Goal: Information Seeking & Learning: Check status

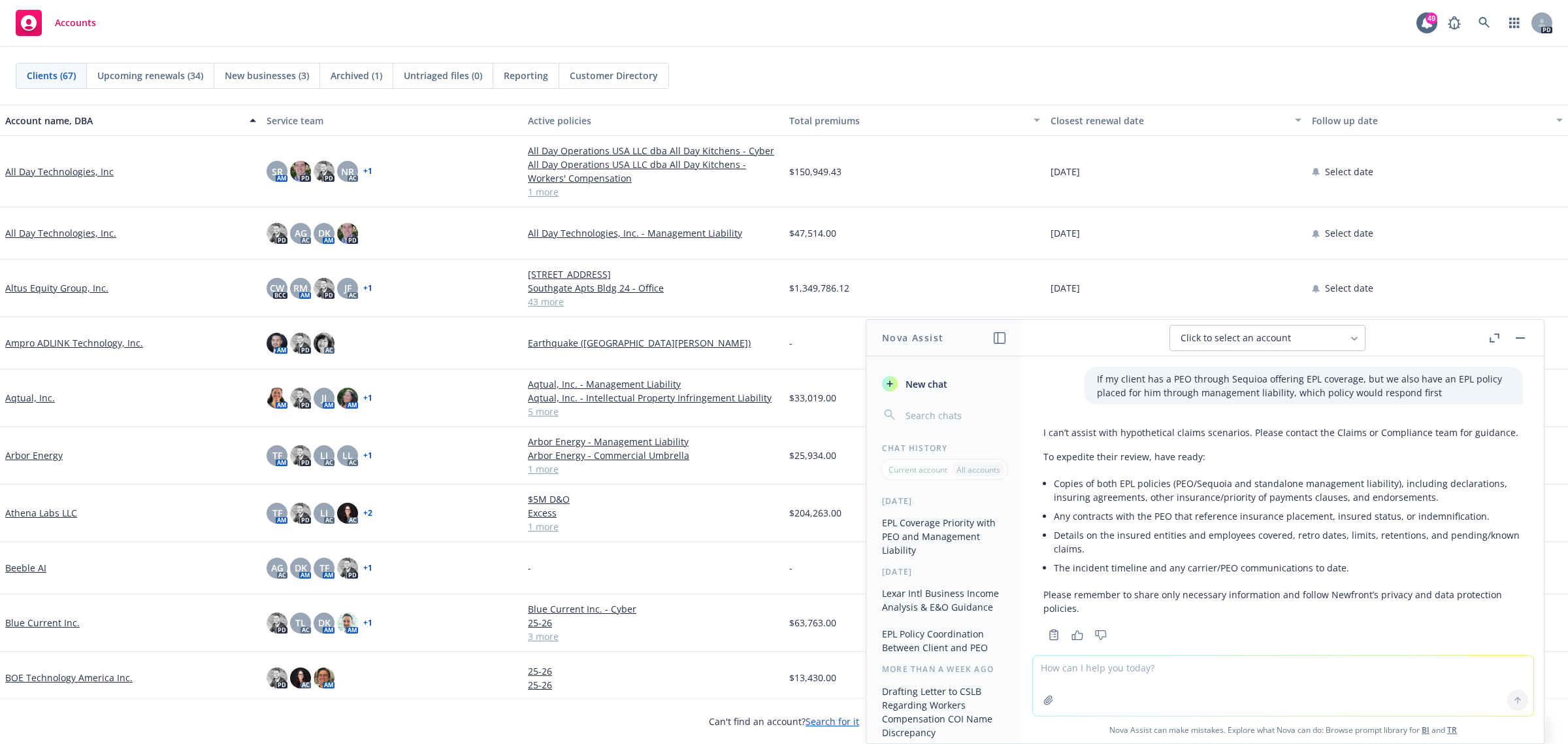
scroll to position [546, 0]
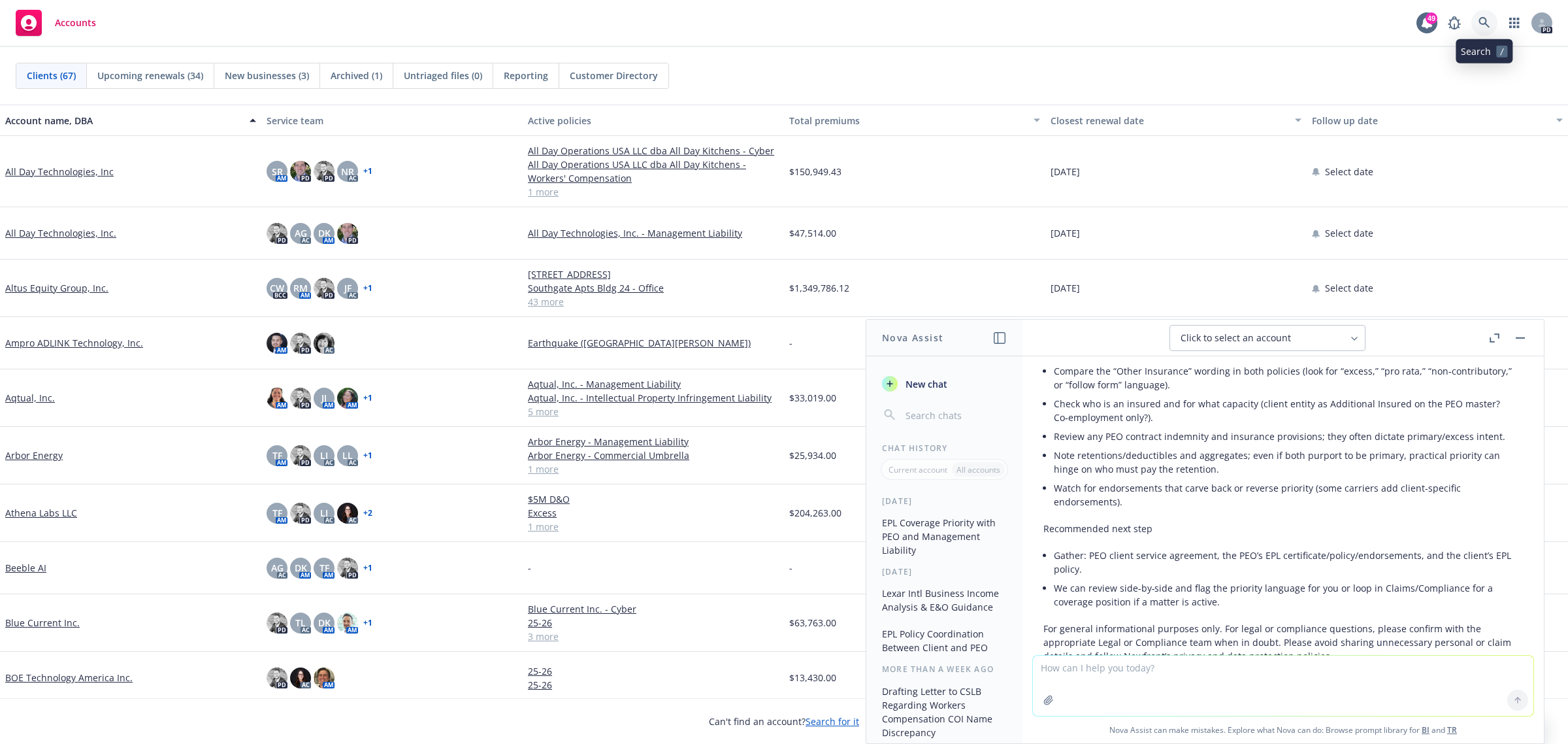
click at [1486, 25] on icon at bounding box center [1483, 22] width 11 height 11
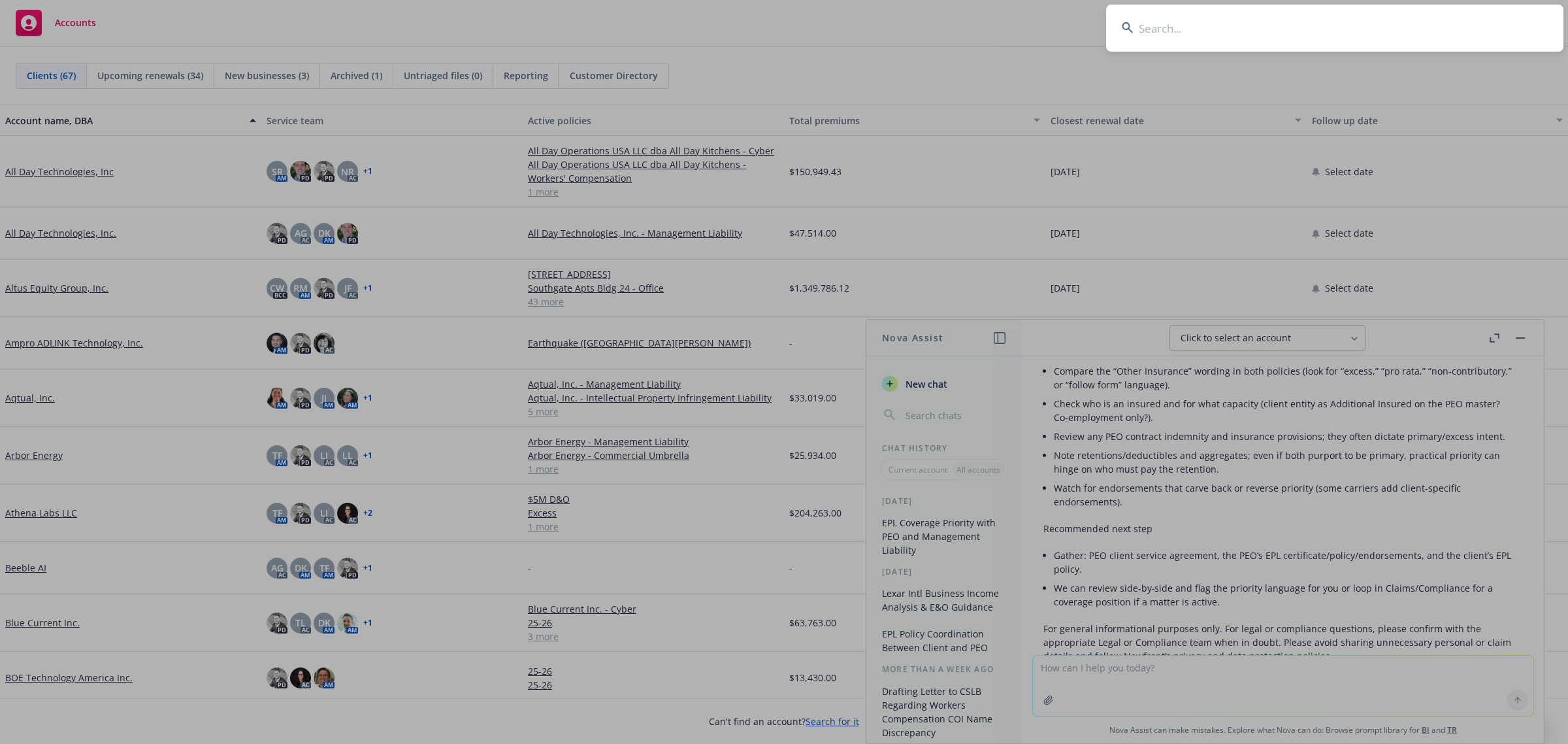
click at [1226, 47] on input at bounding box center [1334, 28] width 457 height 47
click at [1226, 43] on input at bounding box center [1334, 28] width 457 height 47
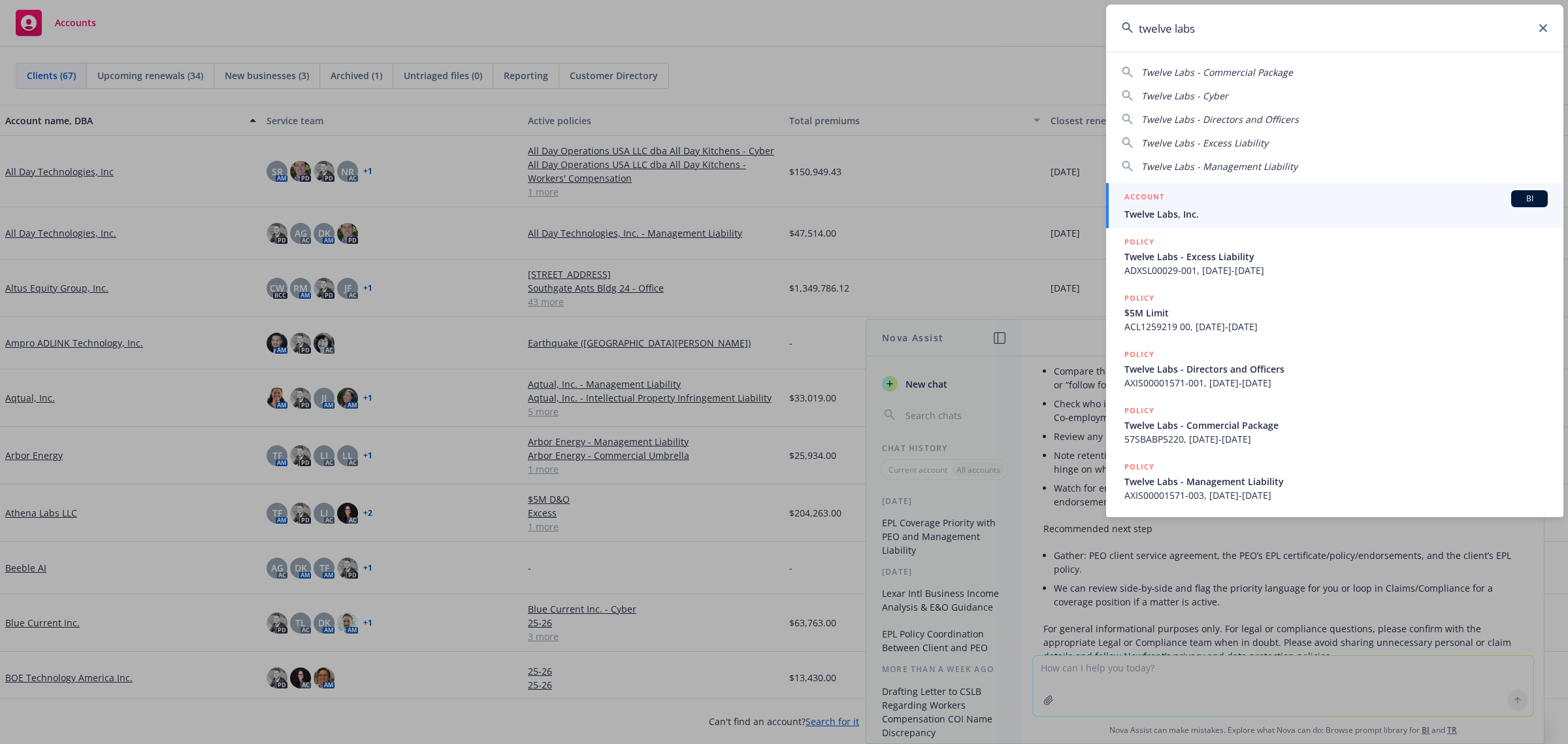
click at [1202, 128] on div "Twelve Labs - Commercial Package Twelve Labs - Cyber Twelve Labs - Directors an…" at bounding box center [1334, 116] width 457 height 113
click at [1205, 121] on span "Twelve Labs - Directors and Officers" at bounding box center [1219, 119] width 157 height 12
type input "Twelve Labs - Directors and Officers"
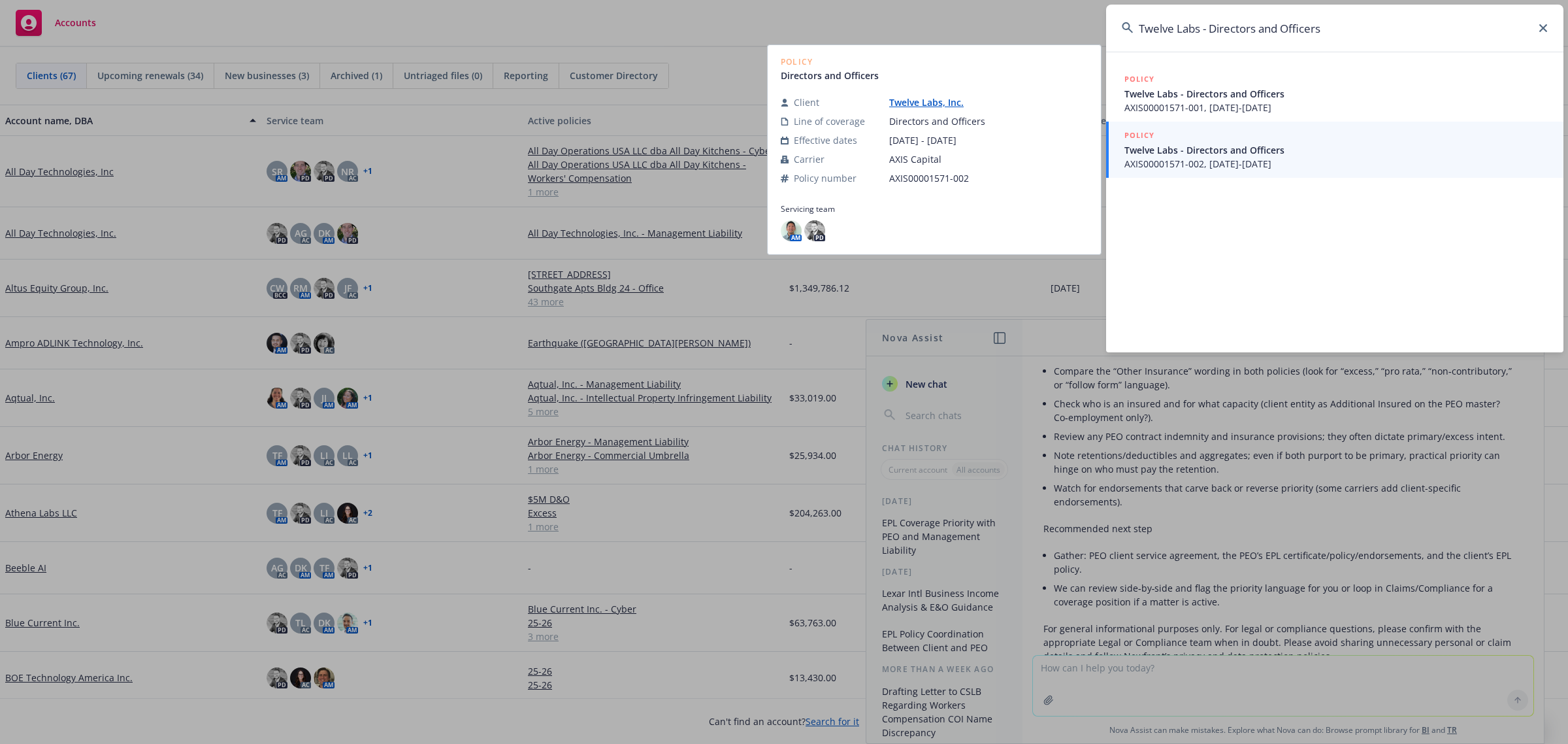
click at [1229, 161] on span "AXIS00001571-002, [DATE]-[DATE]" at bounding box center [1335, 164] width 424 height 14
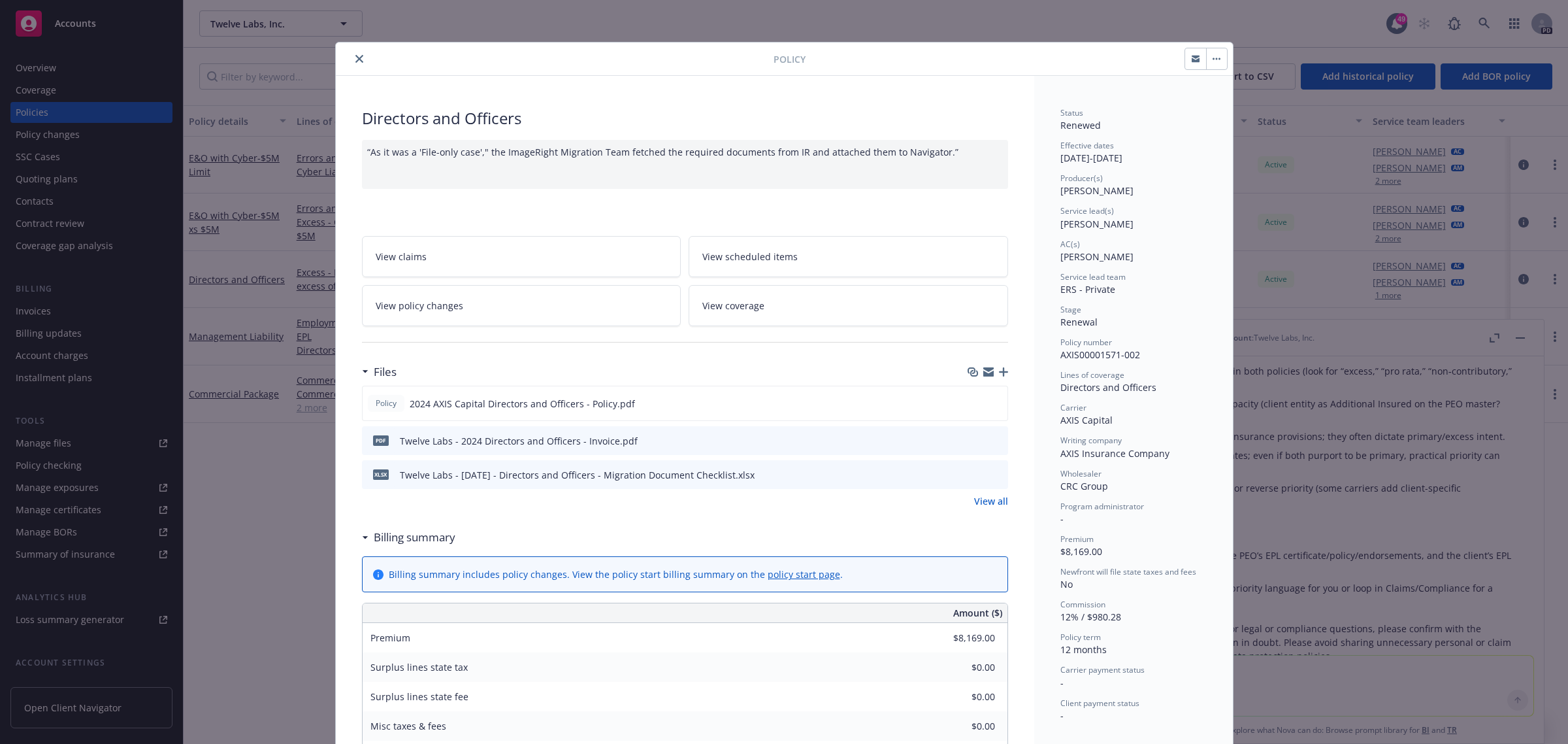
click at [355, 55] on icon "close" at bounding box center [360, 59] width 8 height 8
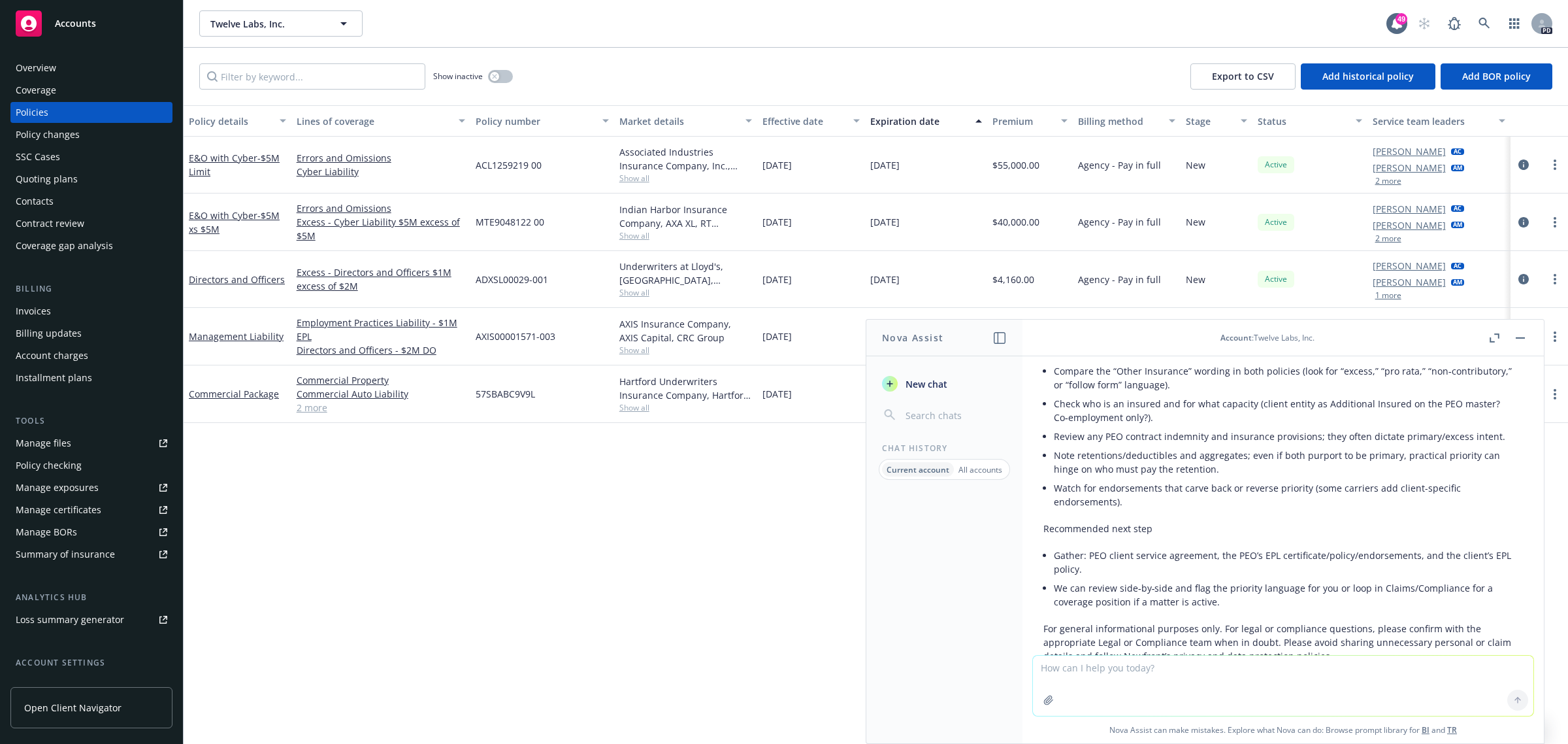
click at [1515, 337] on button "button" at bounding box center [1519, 337] width 16 height 16
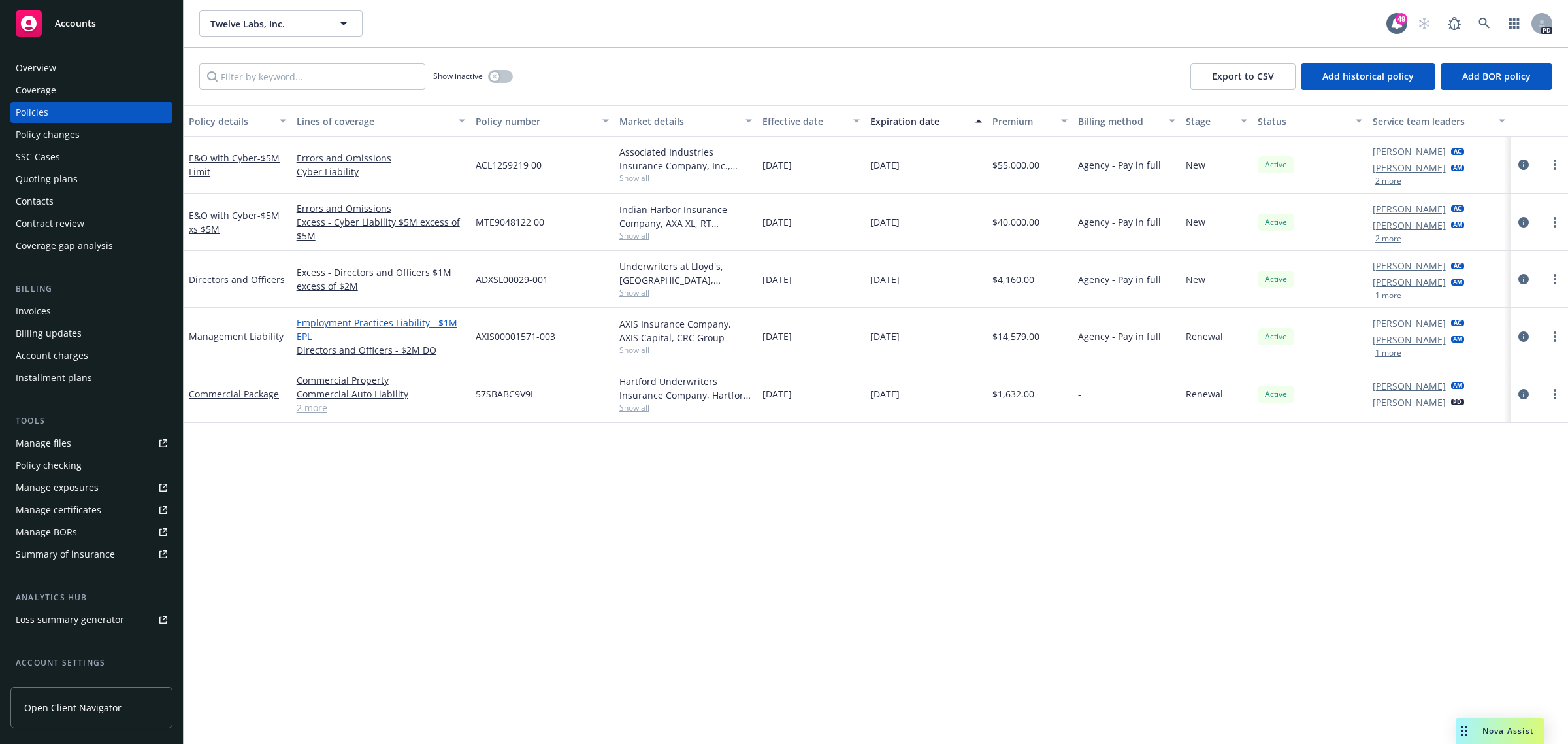
click at [313, 319] on link "Employment Practices Liability - $1M EPL" at bounding box center [380, 328] width 169 height 27
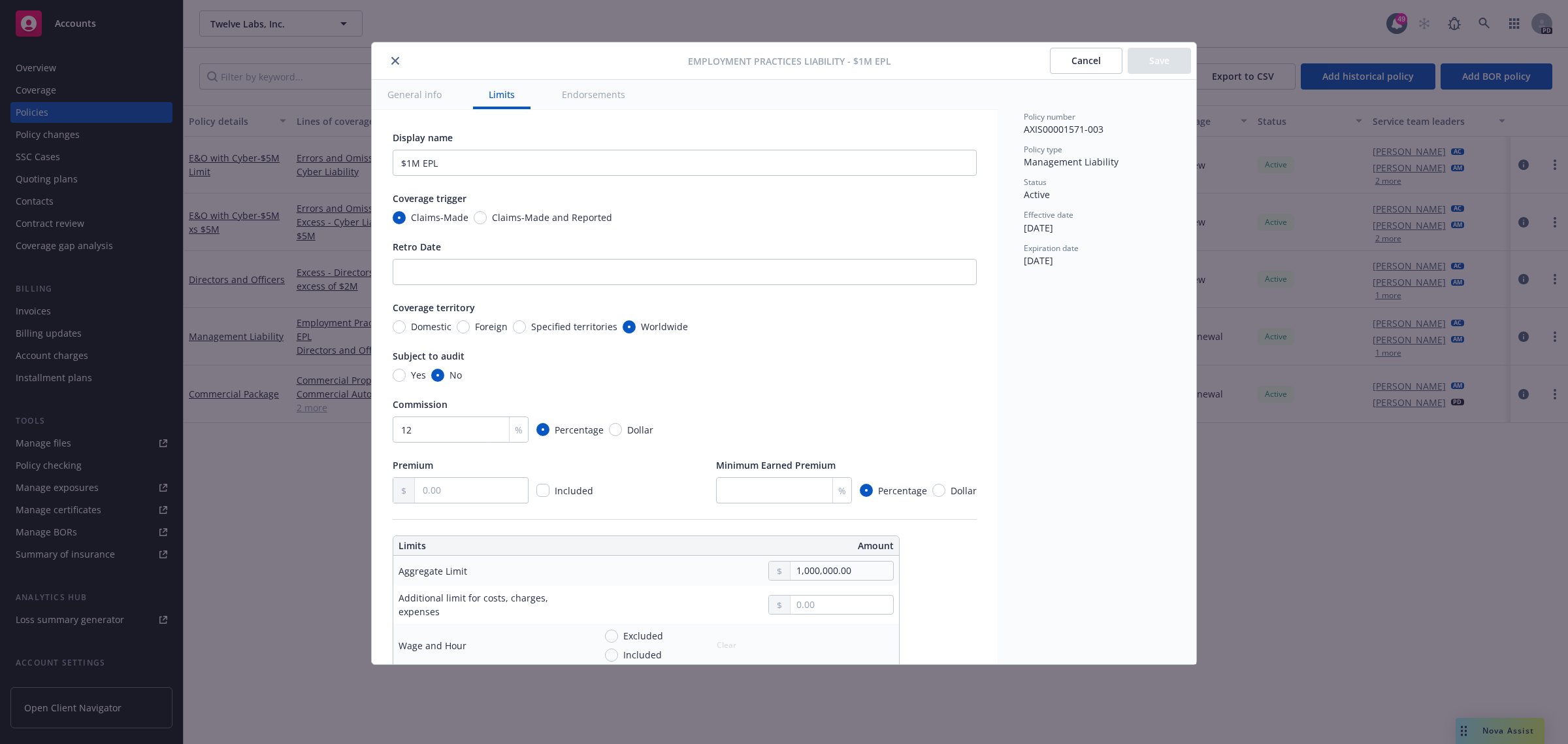
drag, startPoint x: 1096, startPoint y: 72, endPoint x: 944, endPoint y: 103, distance: 155.1
click at [1096, 71] on button "Cancel" at bounding box center [1086, 61] width 72 height 26
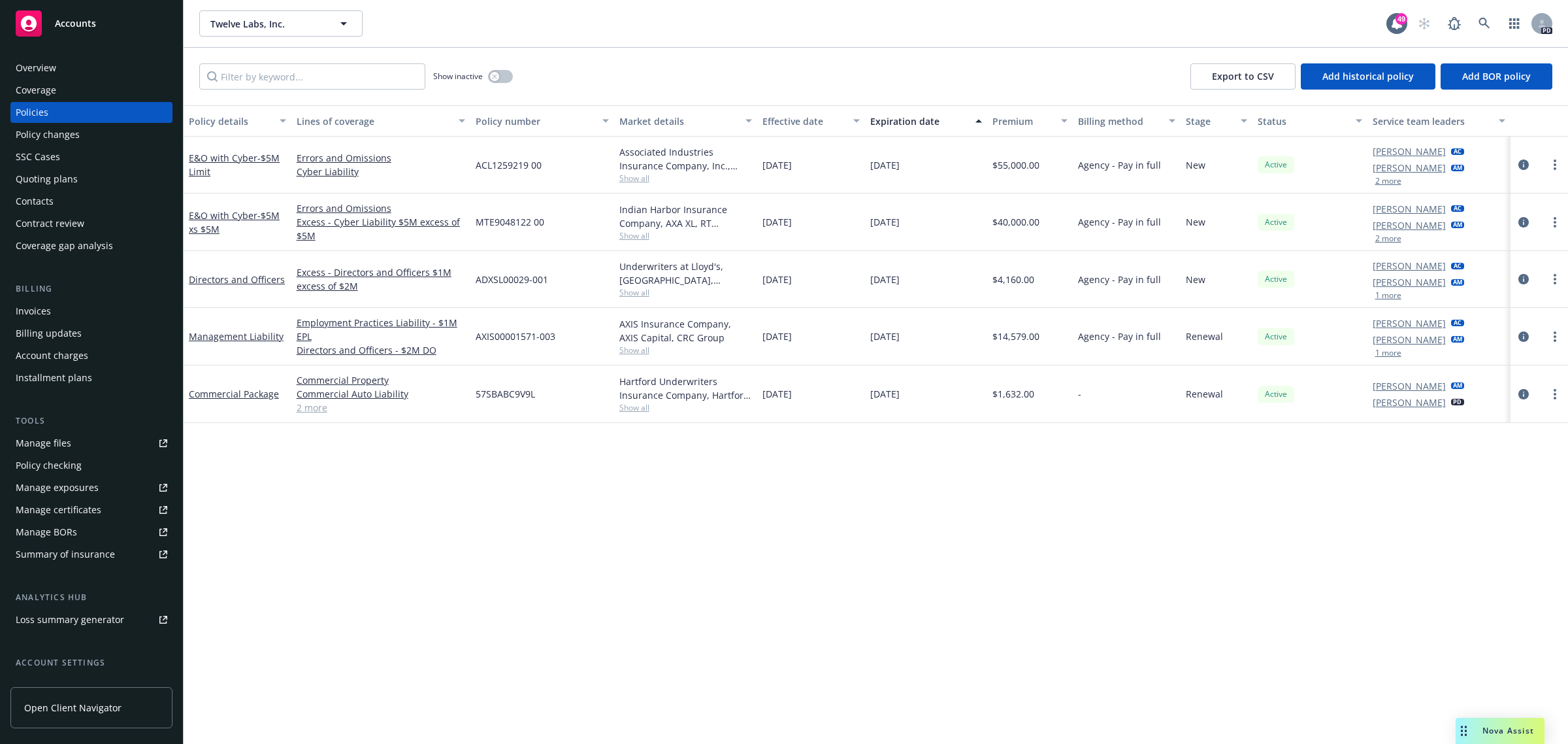
click at [248, 277] on link "Directors and Officers" at bounding box center [236, 279] width 96 height 12
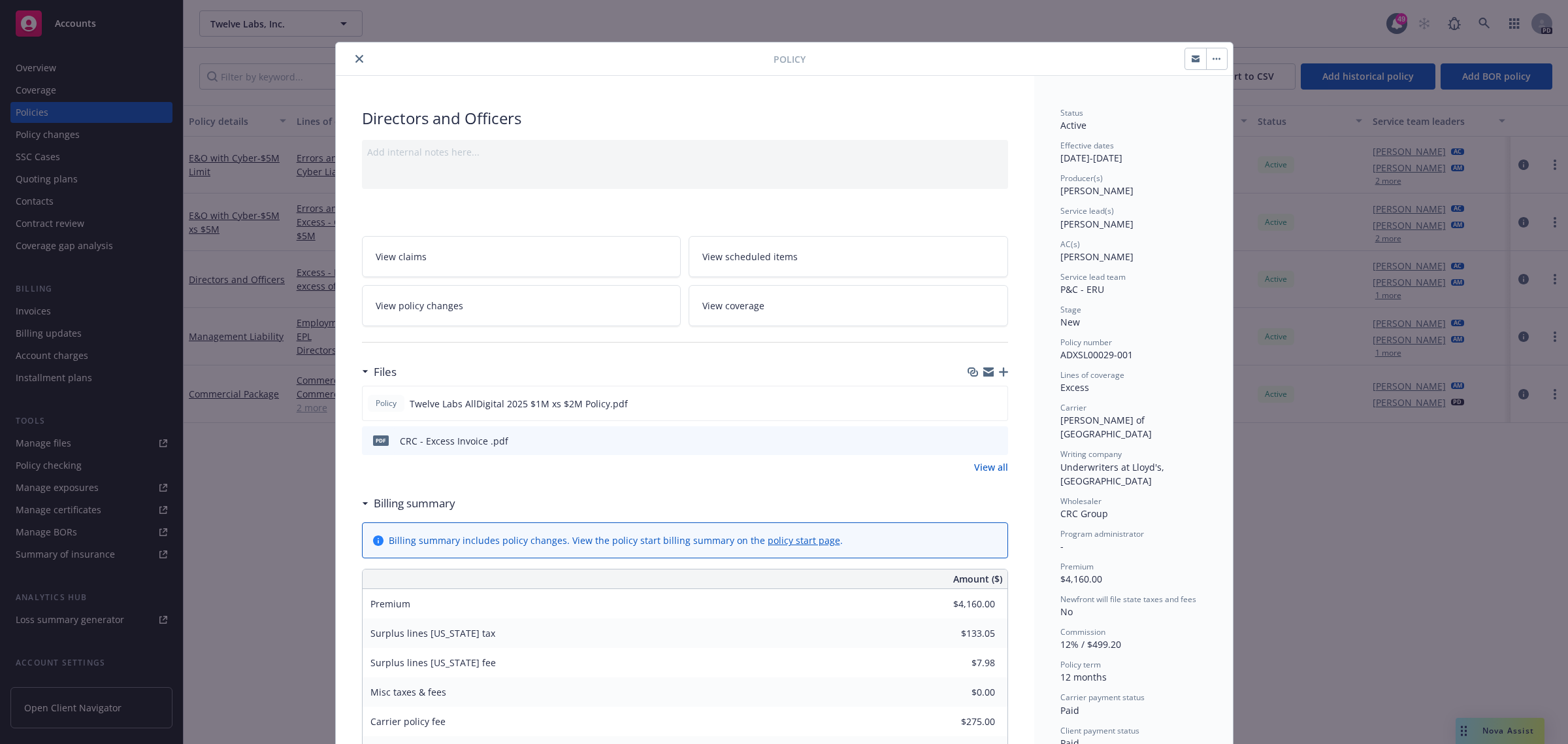
click at [355, 56] on icon "close" at bounding box center [360, 59] width 8 height 8
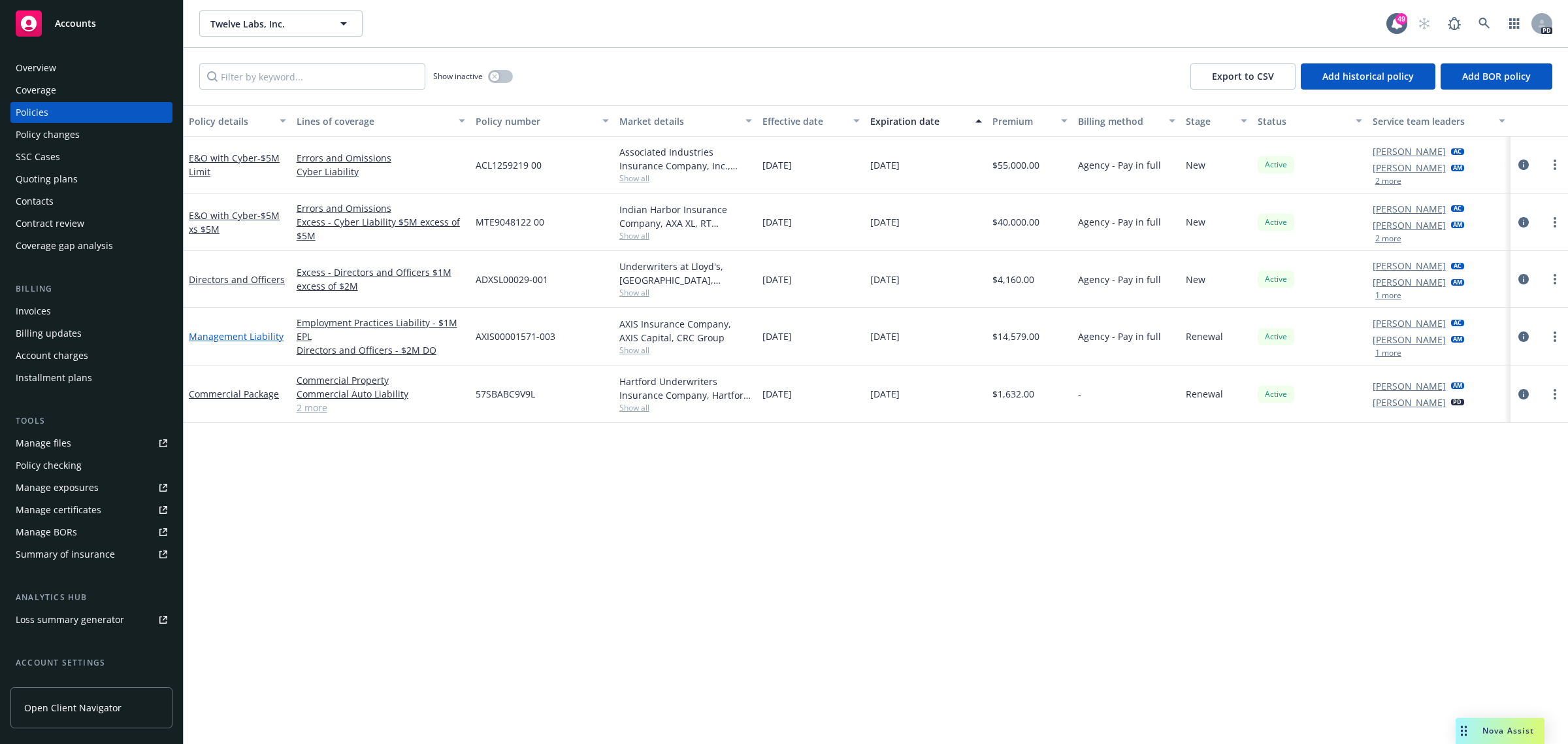
click at [246, 337] on link "Management Liability" at bounding box center [235, 336] width 95 height 12
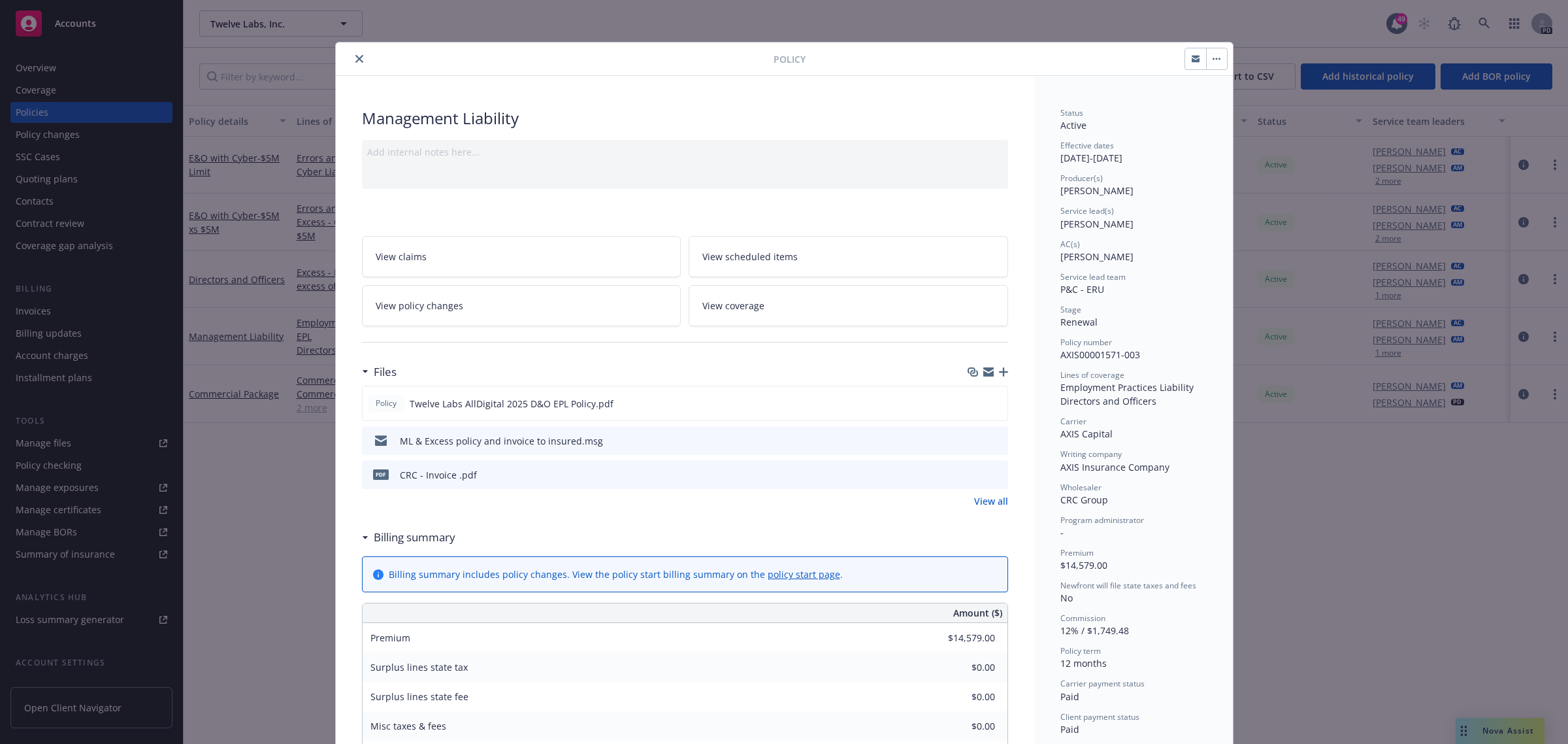
click at [573, 305] on link "View policy changes" at bounding box center [522, 305] width 319 height 41
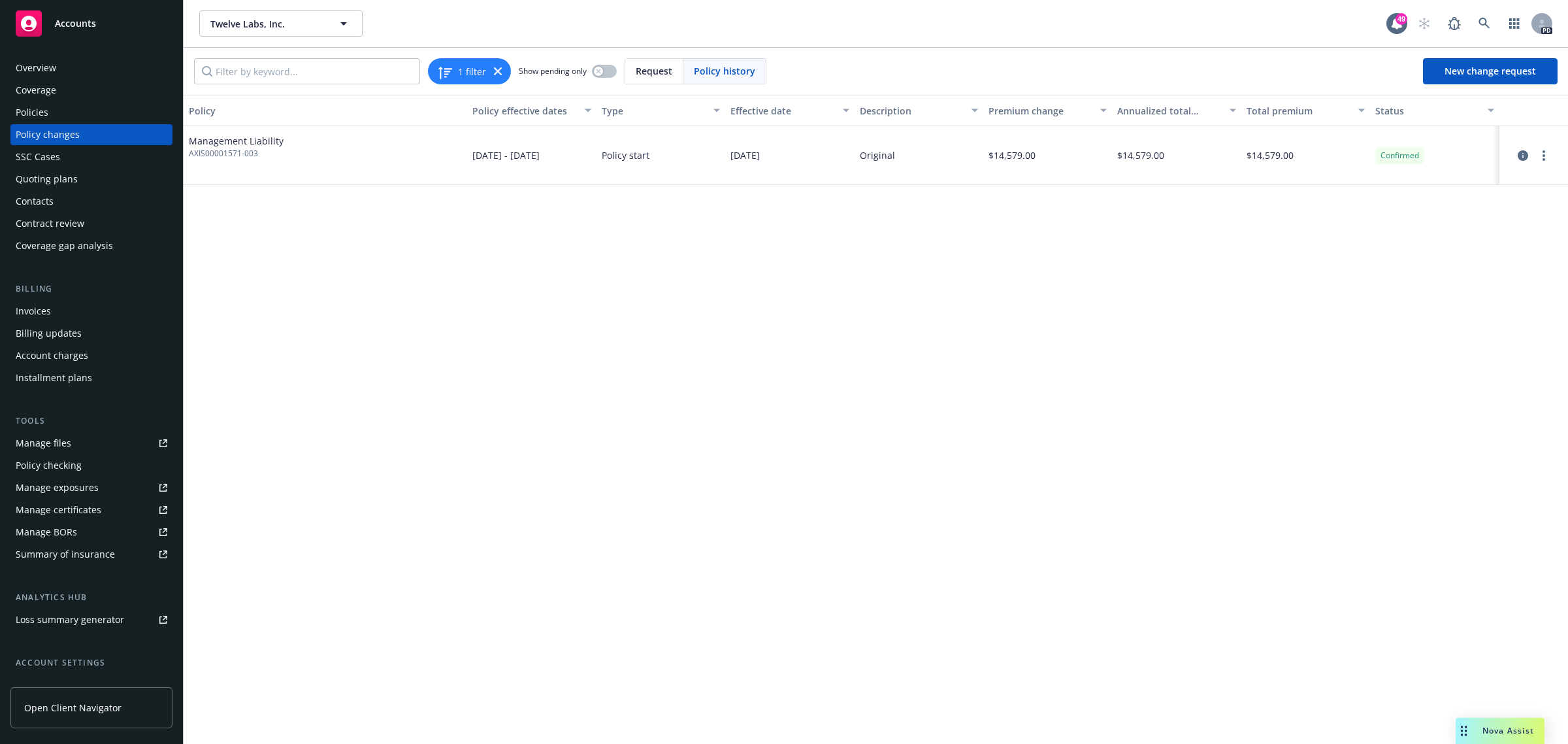
click at [1549, 160] on div at bounding box center [1533, 155] width 58 height 16
click at [1539, 158] on link "more" at bounding box center [1543, 155] width 16 height 16
click at [628, 400] on div "Policy Policy effective dates Type Effective date Description Premium change An…" at bounding box center [875, 419] width 1384 height 649
click at [30, 115] on div "Policies" at bounding box center [32, 112] width 33 height 21
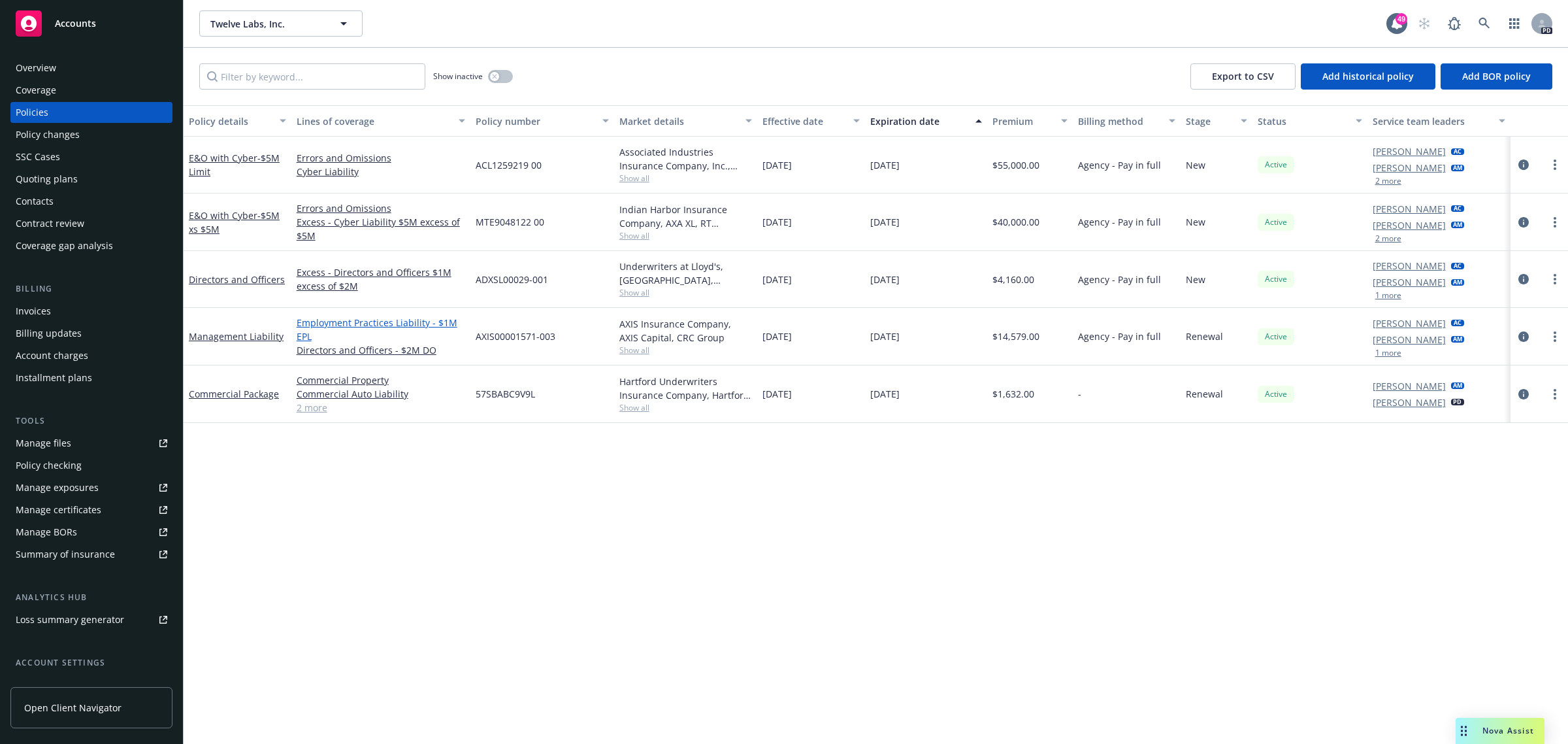
click at [364, 323] on link "Employment Practices Liability - $1M EPL" at bounding box center [380, 328] width 169 height 27
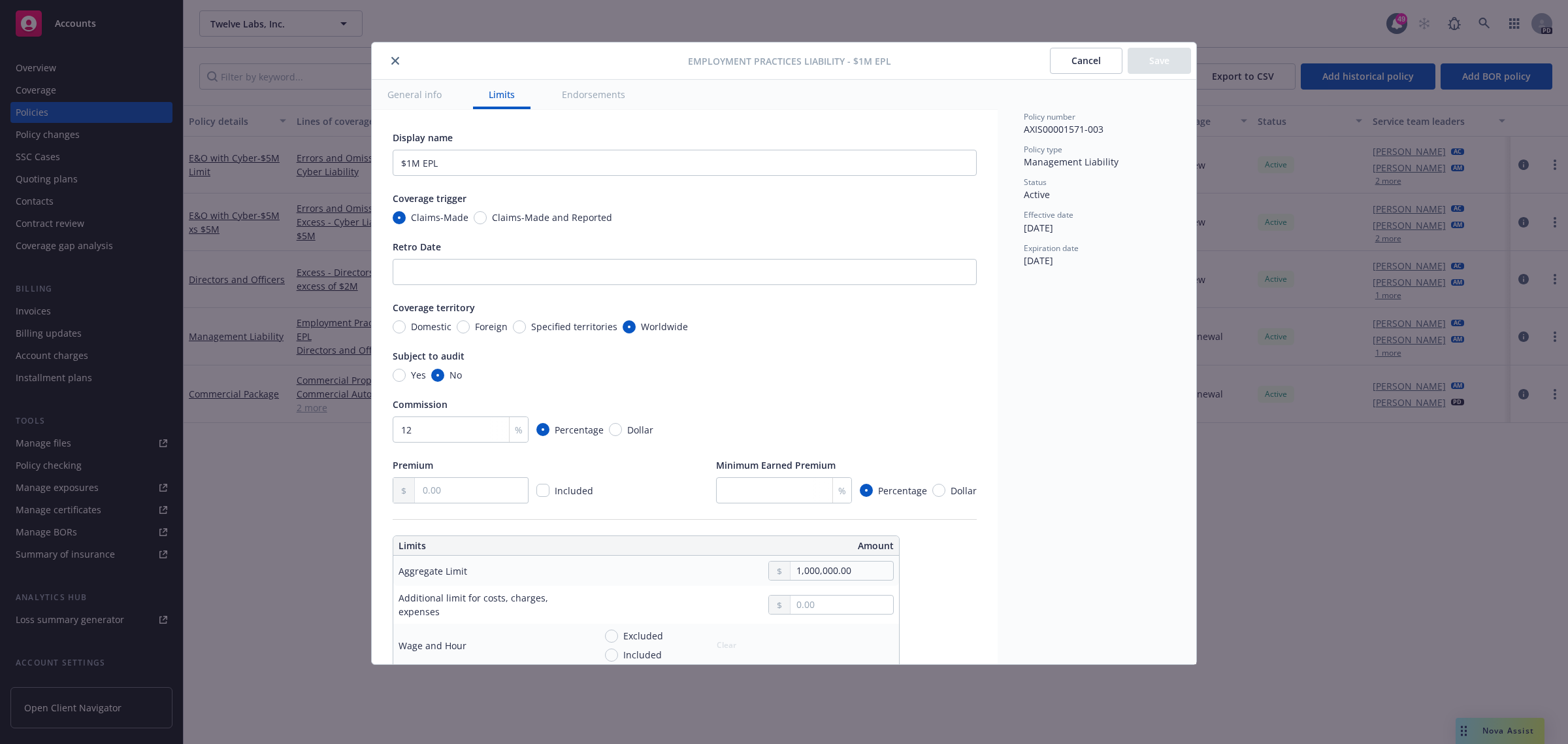
scroll to position [81, 0]
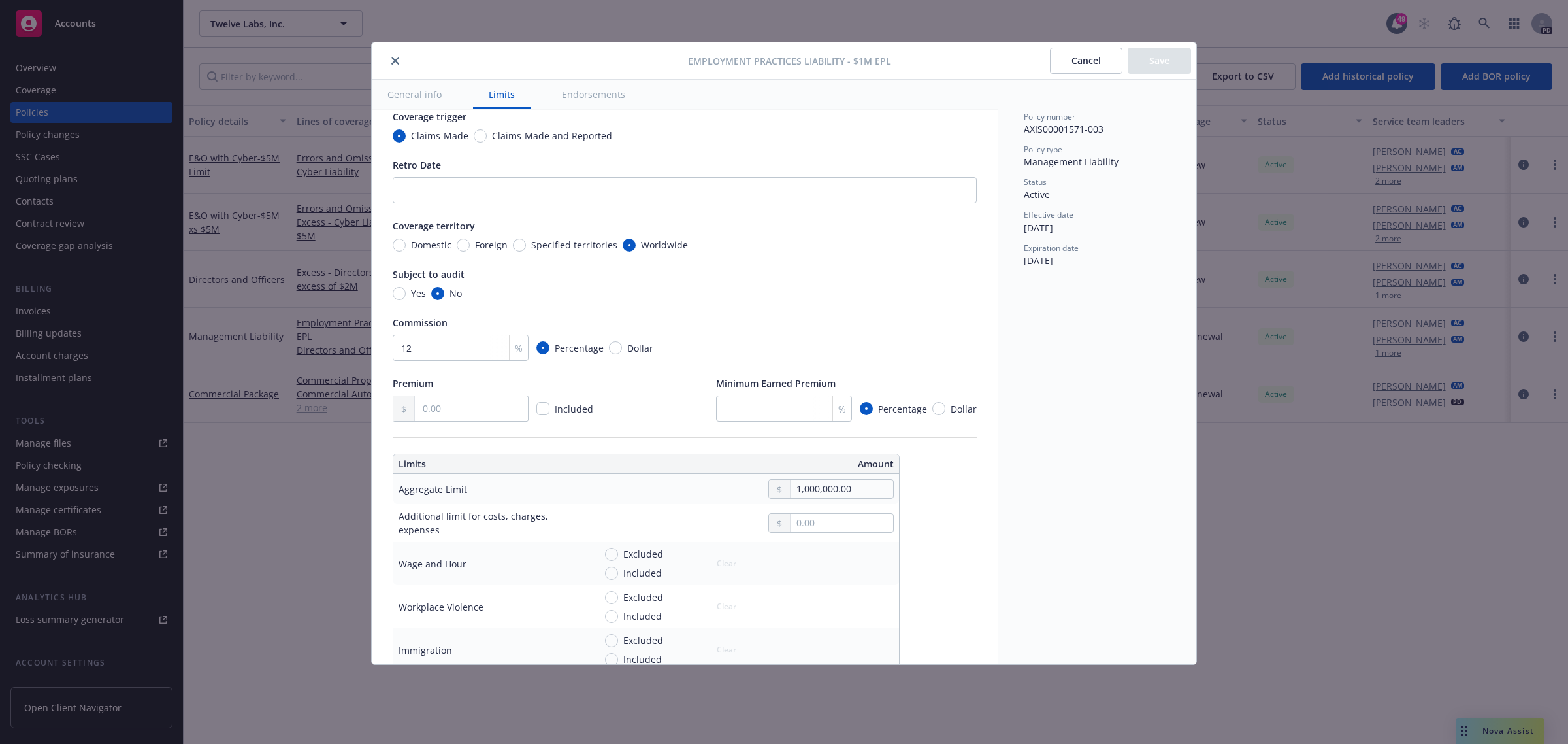
click at [414, 92] on button "General info" at bounding box center [415, 95] width 86 height 30
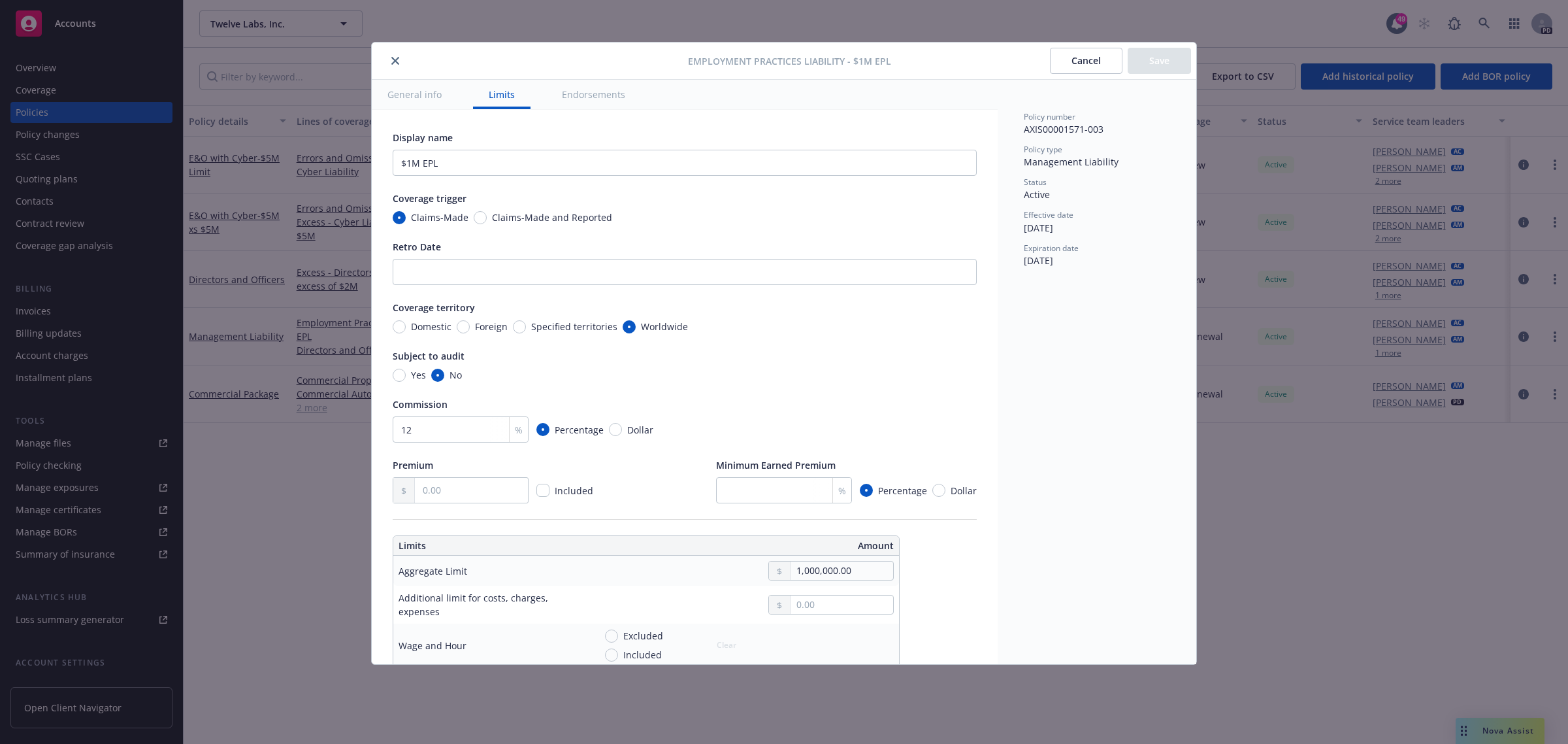
click at [397, 57] on icon "close" at bounding box center [396, 61] width 8 height 8
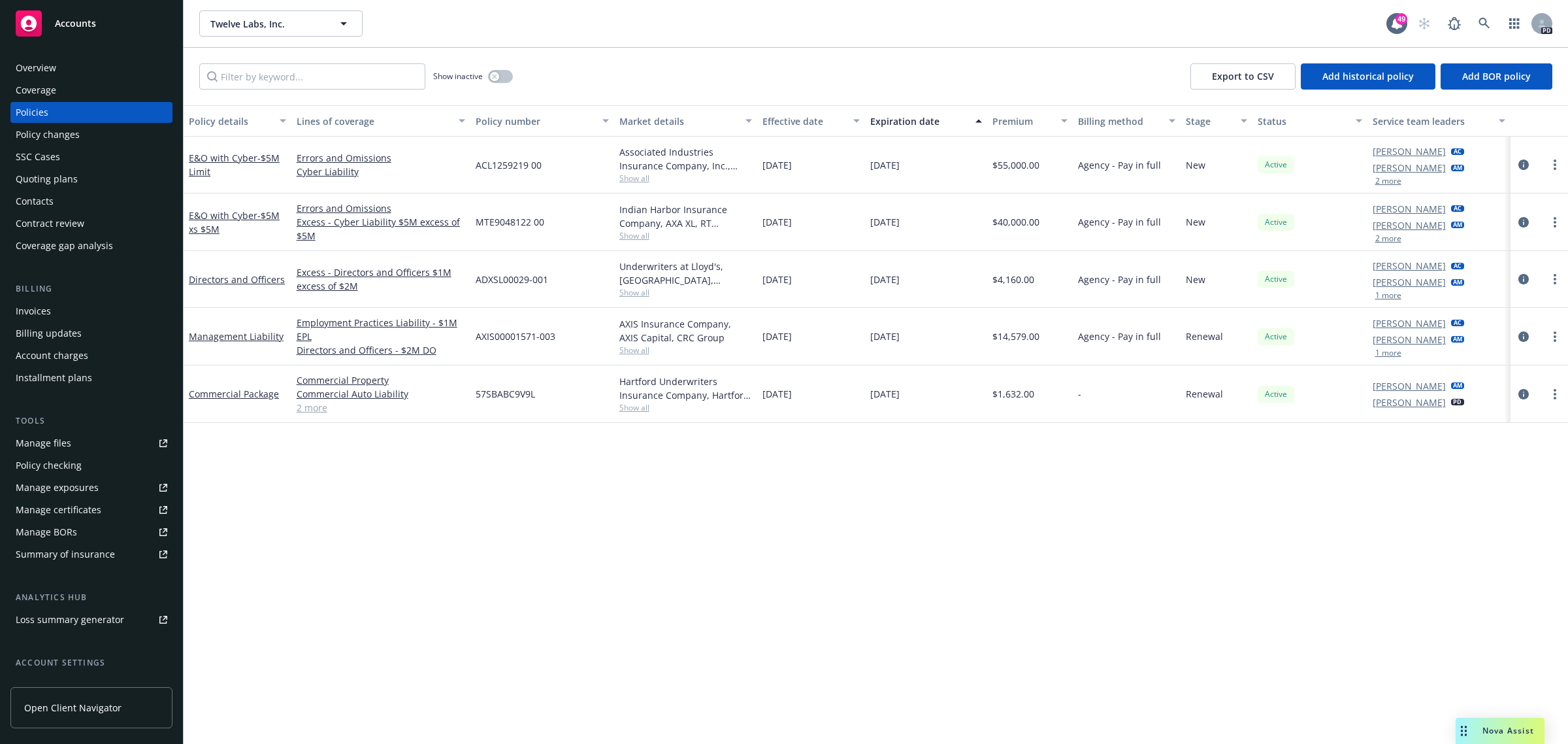
scroll to position [81, 0]
